Goal: Check status: Check status

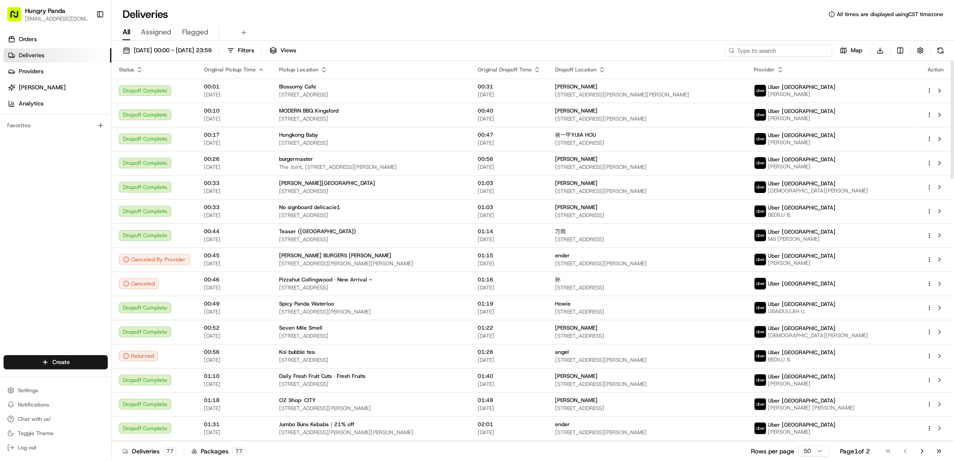
click at [800, 51] on input at bounding box center [778, 50] width 107 height 13
paste input "7973359475351771131979"
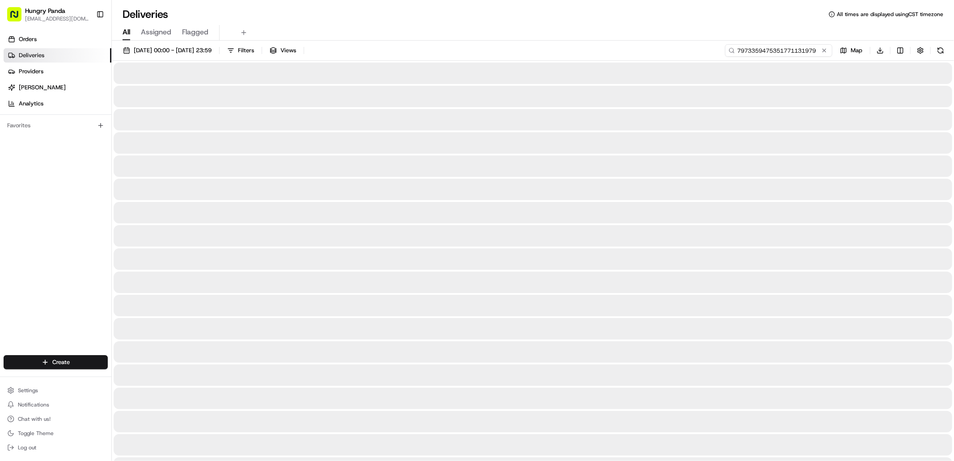
type input "7973359475351771131979"
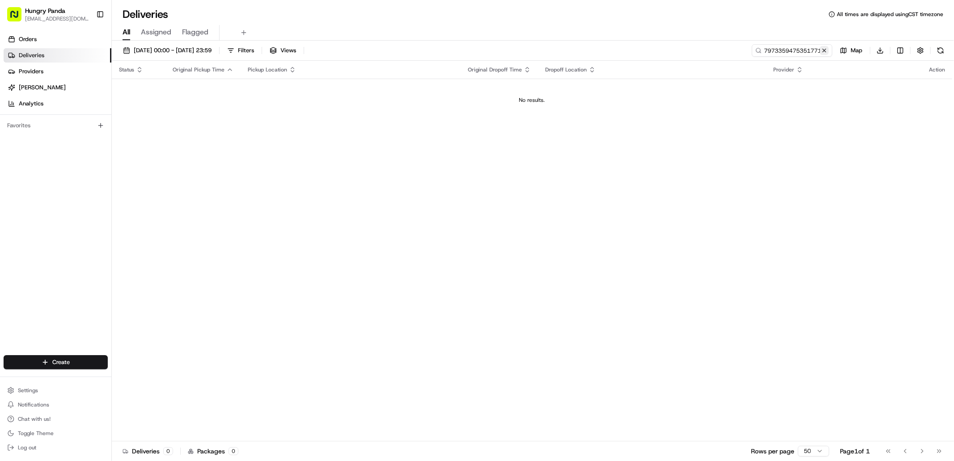
click at [828, 51] on button at bounding box center [824, 50] width 9 height 9
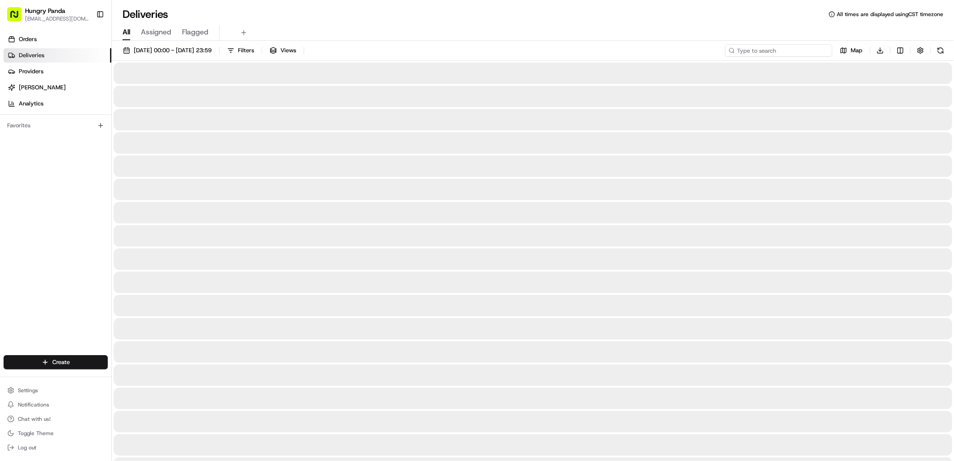
click at [811, 48] on input at bounding box center [778, 50] width 107 height 13
paste input "7973359475351771131979"
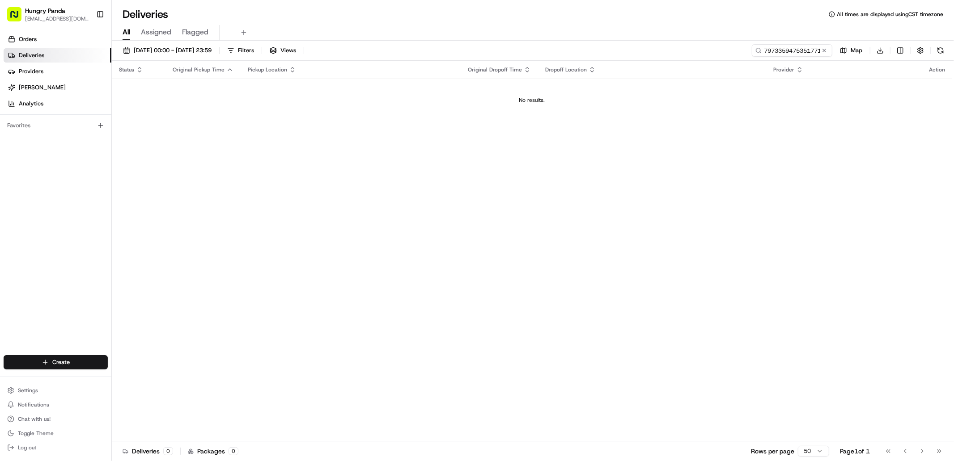
click at [819, 52] on div "7973359475351771131979" at bounding box center [792, 50] width 80 height 13
click at [810, 52] on input "7973359475351771131979" at bounding box center [778, 50] width 107 height 13
paste input "7973359475351771131979"
type input "79733594753579733594753517711319791771131979"
